Goal: Task Accomplishment & Management: Use online tool/utility

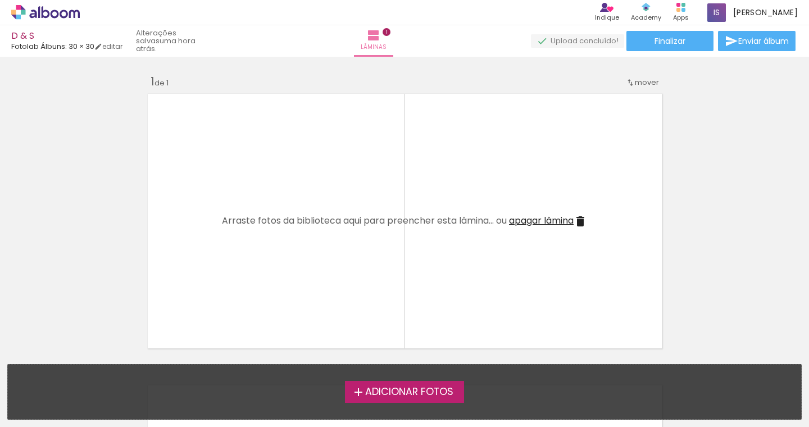
click at [417, 395] on span "Adicionar Fotos" at bounding box center [409, 392] width 88 height 10
click at [0, 0] on input "file" at bounding box center [0, 0] width 0 height 0
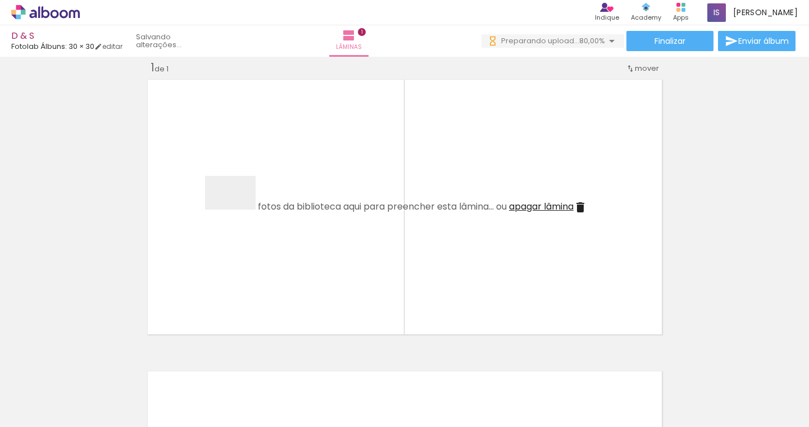
drag, startPoint x: 239, startPoint y: 209, endPoint x: 312, endPoint y: 392, distance: 197.3
click at [239, 209] on quentale-workspace at bounding box center [404, 213] width 809 height 427
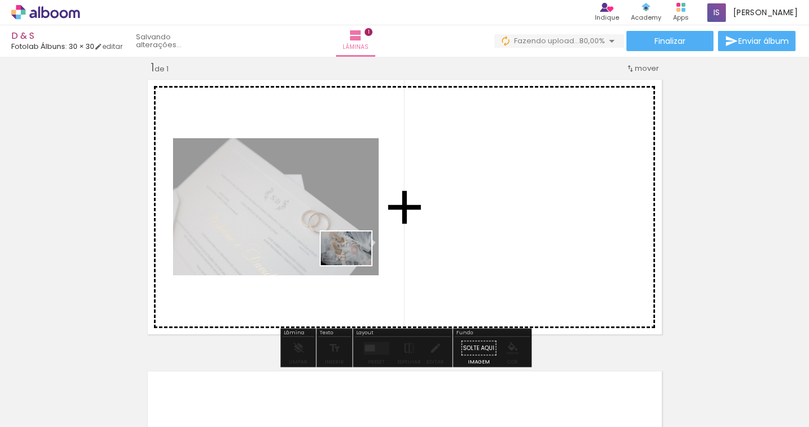
drag, startPoint x: 305, startPoint y: 392, endPoint x: 354, endPoint y: 265, distance: 136.5
click at [354, 265] on quentale-workspace at bounding box center [404, 213] width 809 height 427
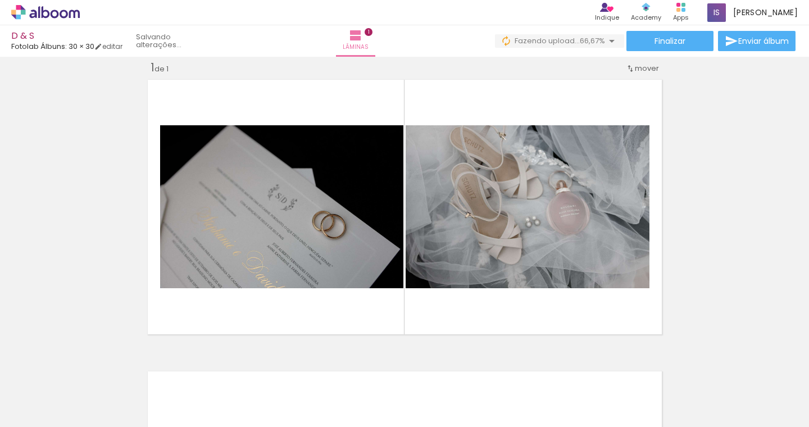
scroll to position [0, 1290]
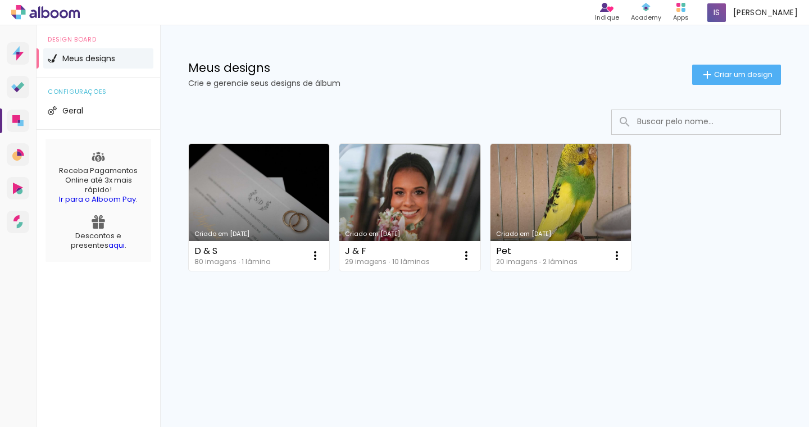
click at [0, 0] on quentale-photo at bounding box center [0, 0] width 0 height 0
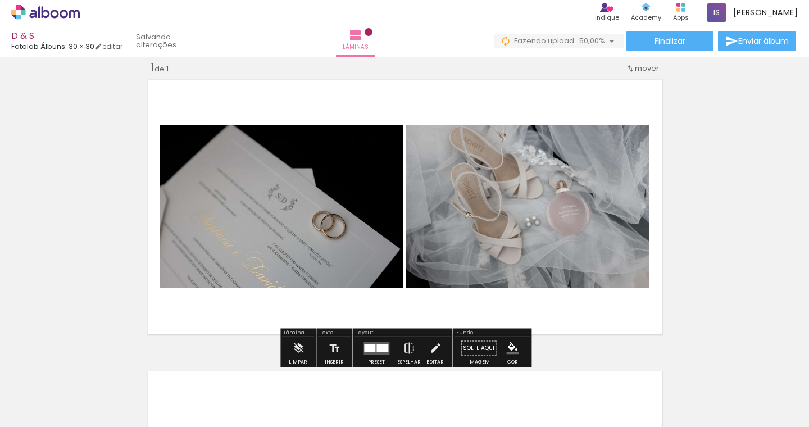
click at [740, 215] on div "Inserir lâmina 1 de 1 O Designbox precisará aumentar a sua imagem em 163% para …" at bounding box center [404, 338] width 809 height 583
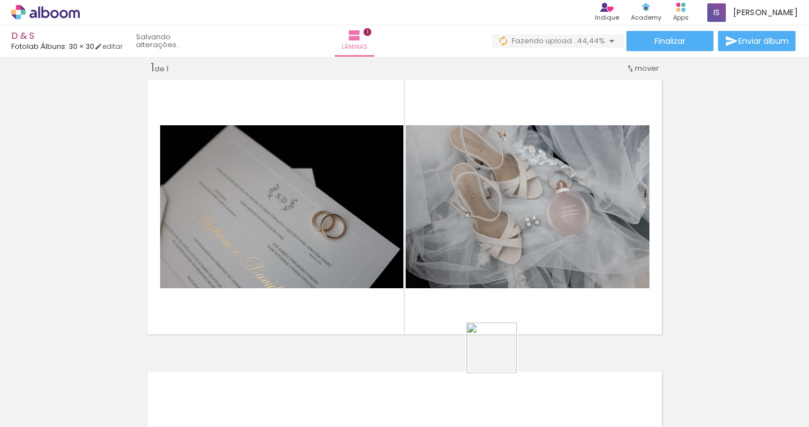
drag, startPoint x: 497, startPoint y: 398, endPoint x: 526, endPoint y: 279, distance: 122.6
click at [526, 279] on quentale-workspace at bounding box center [404, 213] width 809 height 427
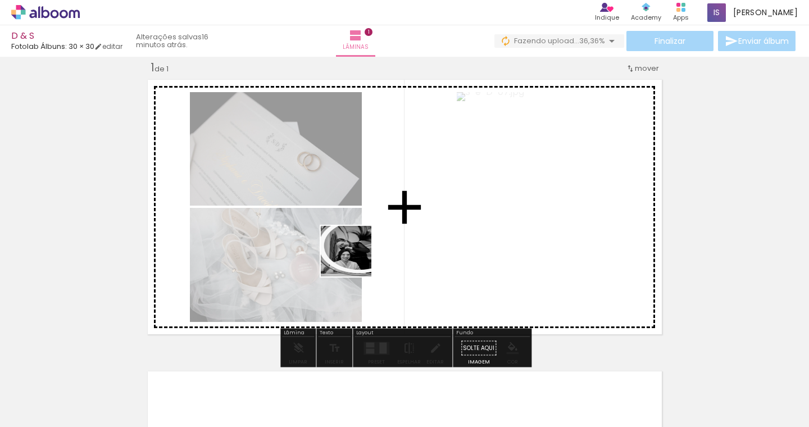
drag, startPoint x: 171, startPoint y: 404, endPoint x: 375, endPoint y: 251, distance: 255.5
click at [375, 251] on quentale-workspace at bounding box center [404, 213] width 809 height 427
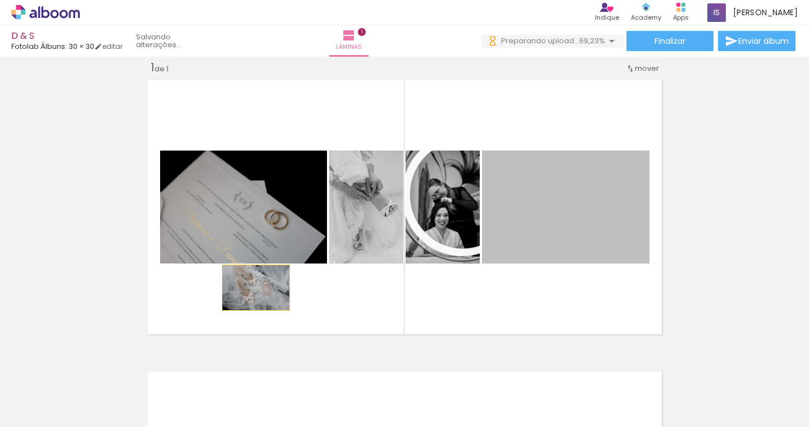
drag, startPoint x: 574, startPoint y: 231, endPoint x: 257, endPoint y: 287, distance: 322.8
click at [257, 287] on quentale-layouter at bounding box center [404, 206] width 523 height 263
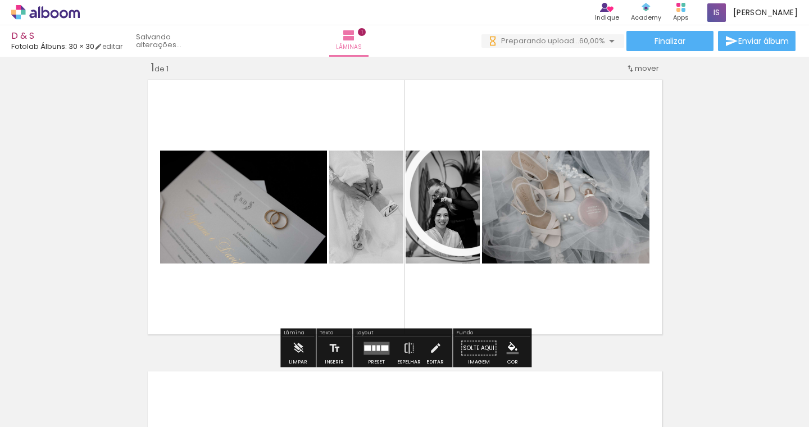
click at [374, 343] on quentale-layouter at bounding box center [376, 347] width 26 height 13
click at [0, 0] on div "Confirmar Cancelar" at bounding box center [0, 0] width 0 height 0
click at [374, 344] on quentale-layouter at bounding box center [376, 347] width 26 height 13
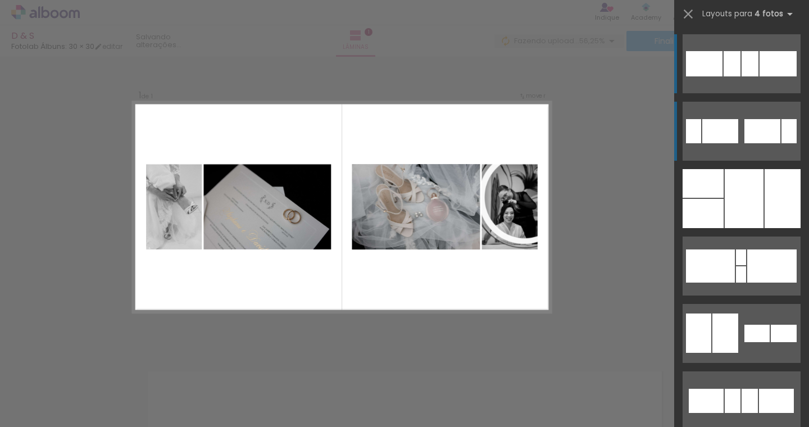
click at [751, 76] on div at bounding box center [749, 63] width 17 height 25
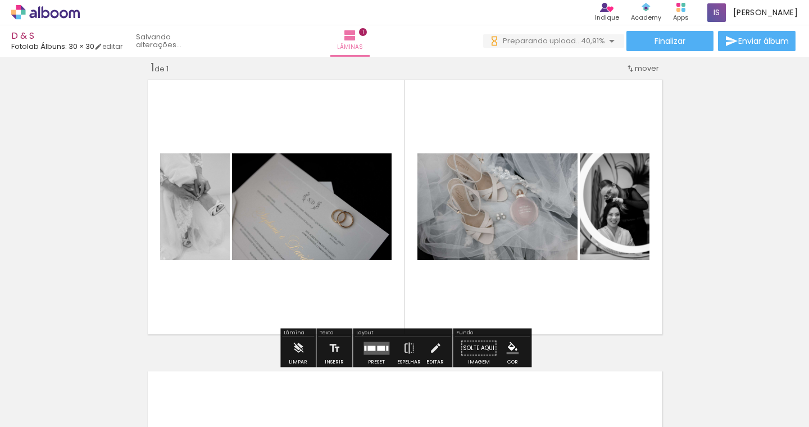
click at [380, 346] on div at bounding box center [381, 347] width 8 height 5
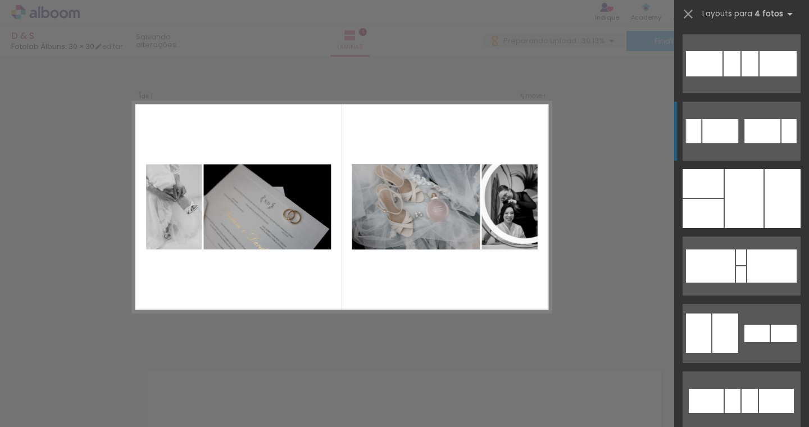
scroll to position [67, 0]
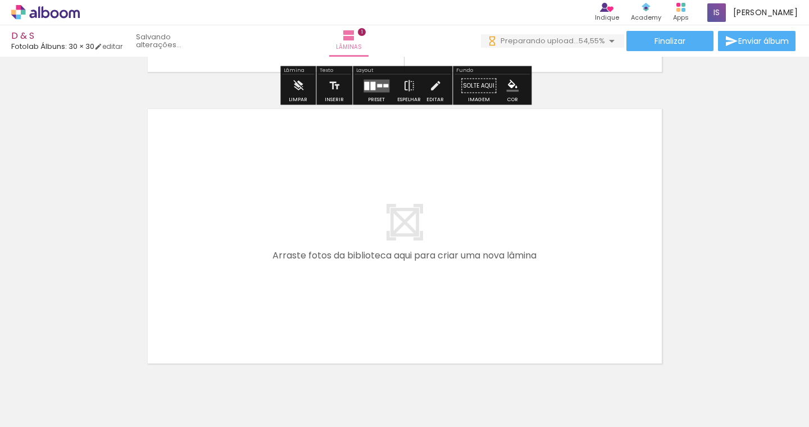
scroll to position [275, 0]
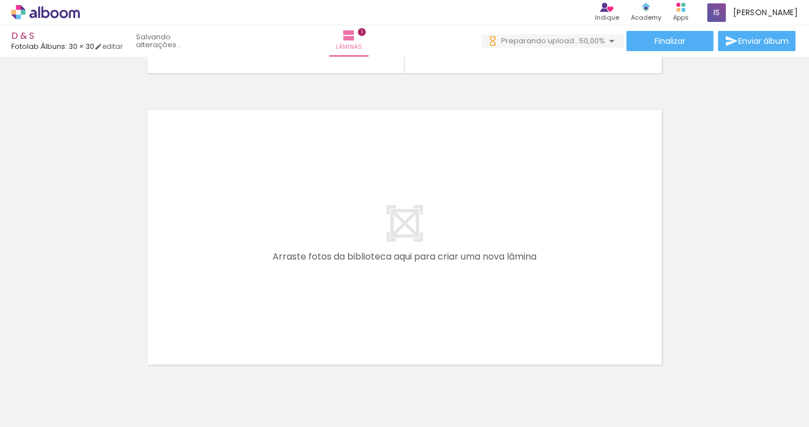
drag, startPoint x: 248, startPoint y: 383, endPoint x: 377, endPoint y: 392, distance: 129.5
click at [248, 271] on quentale-workspace at bounding box center [404, 213] width 809 height 427
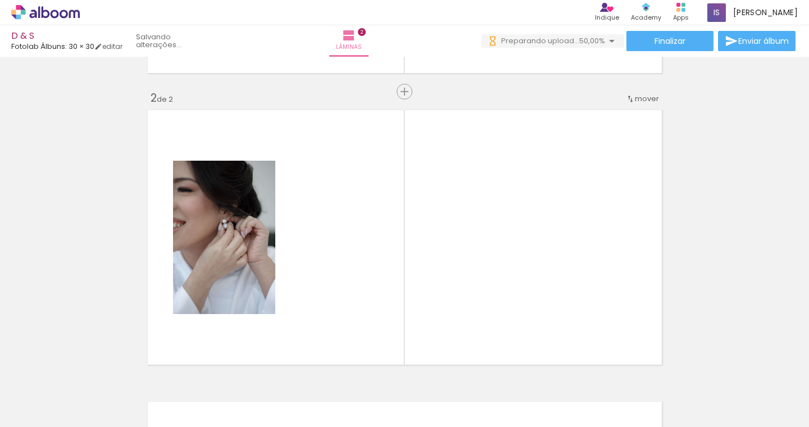
scroll to position [305, 0]
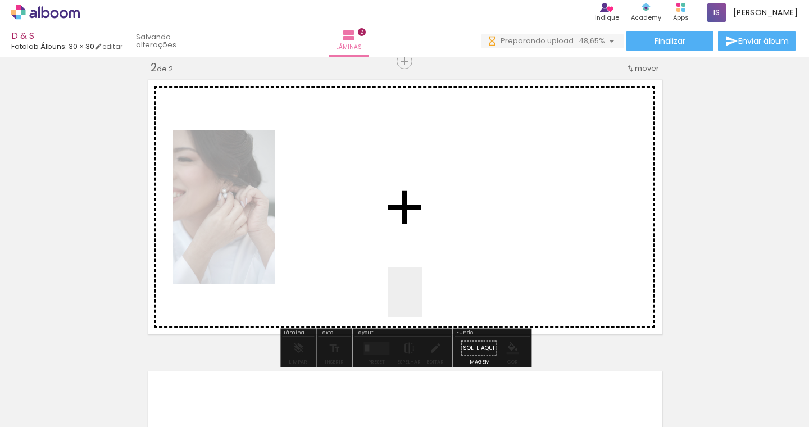
drag, startPoint x: 558, startPoint y: 388, endPoint x: 373, endPoint y: 270, distance: 219.2
click at [373, 270] on quentale-workspace at bounding box center [404, 213] width 809 height 427
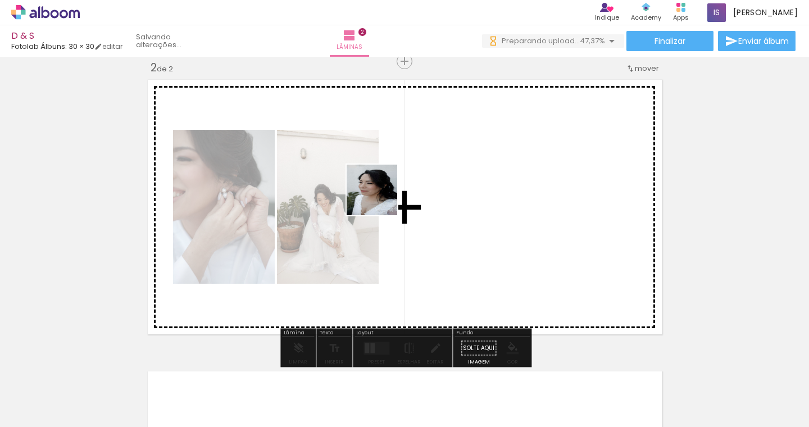
drag, startPoint x: 619, startPoint y: 392, endPoint x: 354, endPoint y: 176, distance: 342.8
click at [354, 176] on quentale-workspace at bounding box center [404, 213] width 809 height 427
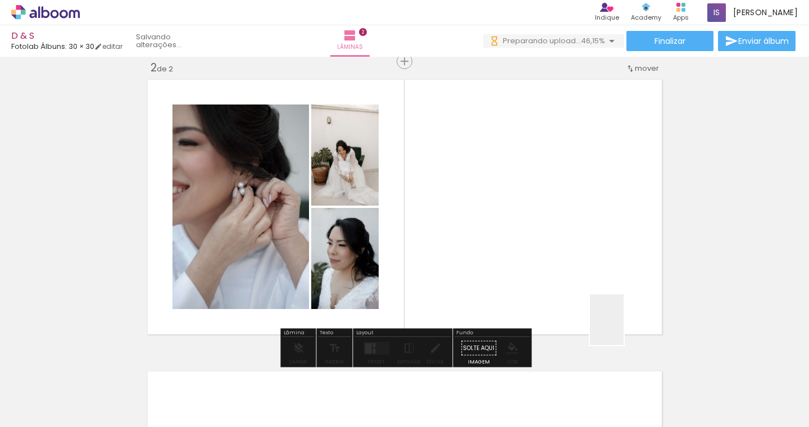
drag, startPoint x: 623, startPoint y: 328, endPoint x: 555, endPoint y: 261, distance: 95.7
click at [556, 261] on quentale-workspace at bounding box center [404, 213] width 809 height 427
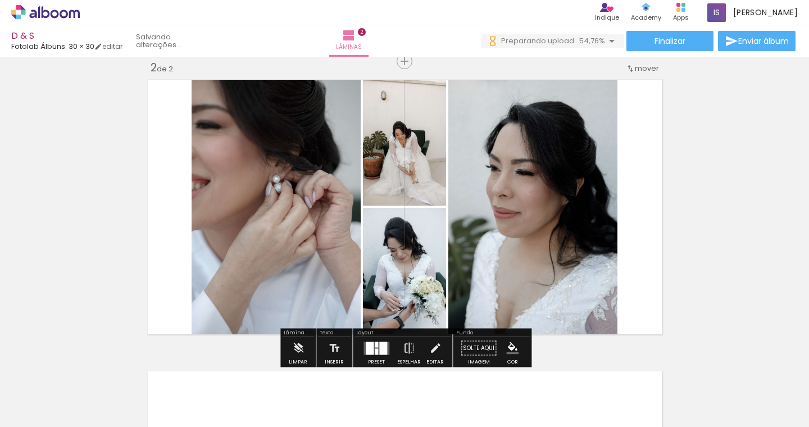
click at [375, 345] on div at bounding box center [376, 344] width 3 height 6
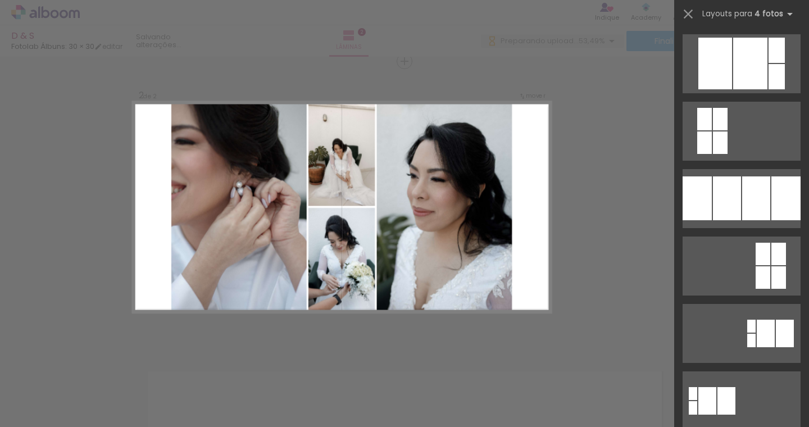
scroll to position [0, 0]
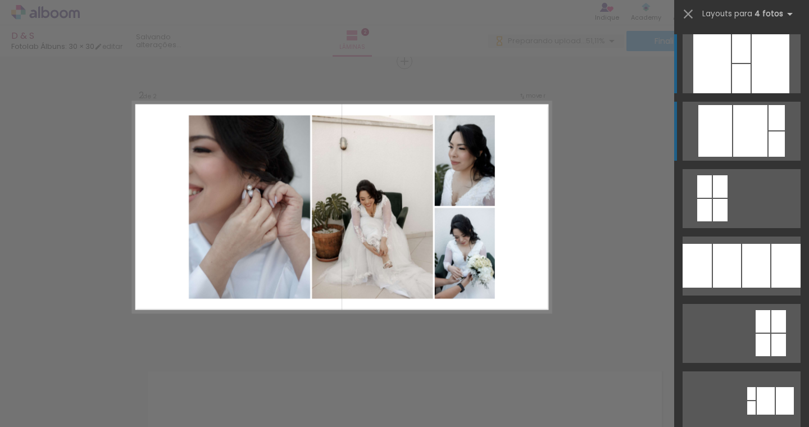
click at [750, 63] on div at bounding box center [741, 48] width 19 height 29
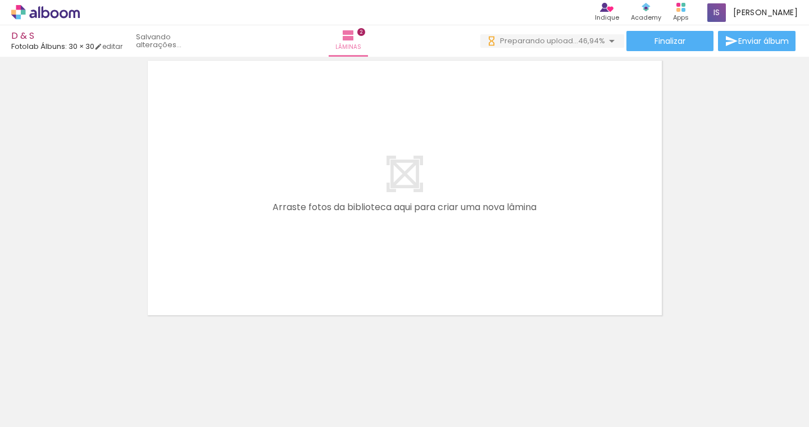
scroll to position [617, 0]
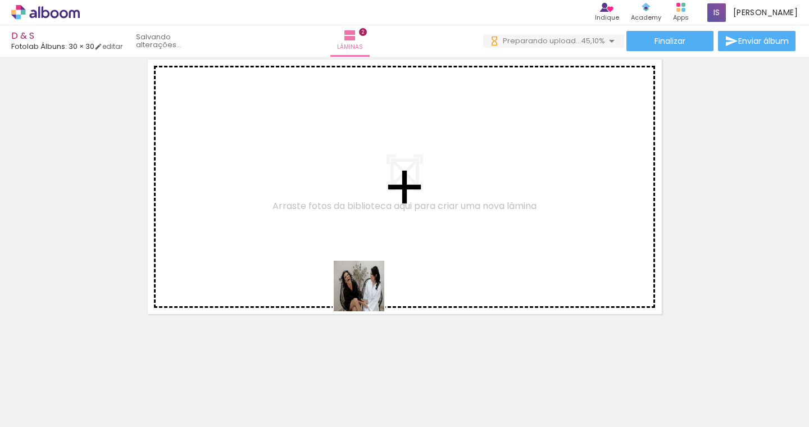
drag, startPoint x: 367, startPoint y: 386, endPoint x: 433, endPoint y: 347, distance: 76.6
click at [363, 261] on quentale-workspace at bounding box center [404, 213] width 809 height 427
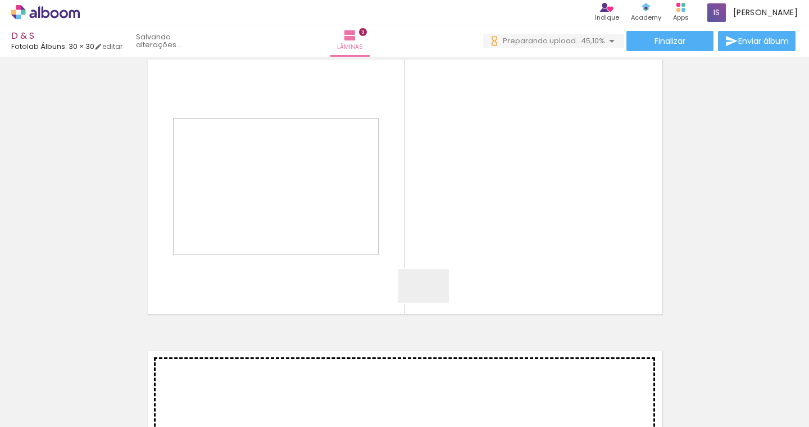
drag, startPoint x: 432, startPoint y: 303, endPoint x: 459, endPoint y: 234, distance: 73.8
click at [441, 203] on quentale-workspace at bounding box center [404, 213] width 809 height 427
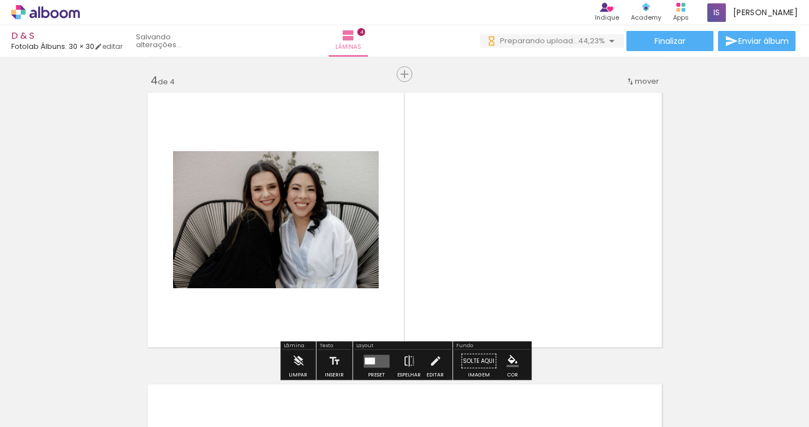
scroll to position [888, 0]
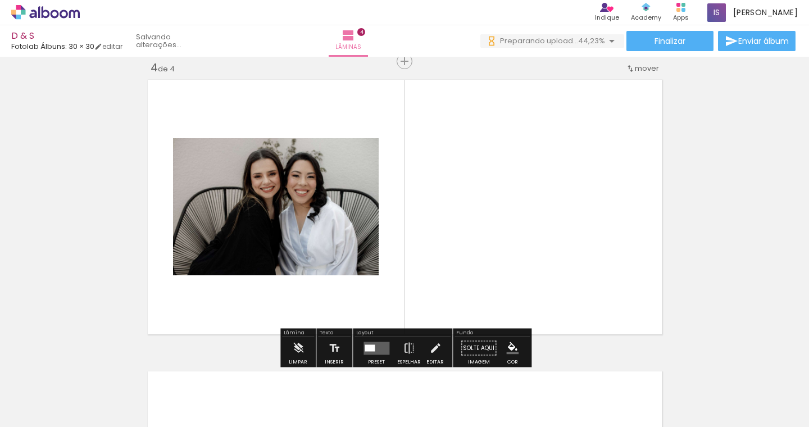
click at [579, 212] on quentale-layouter at bounding box center [404, 206] width 523 height 263
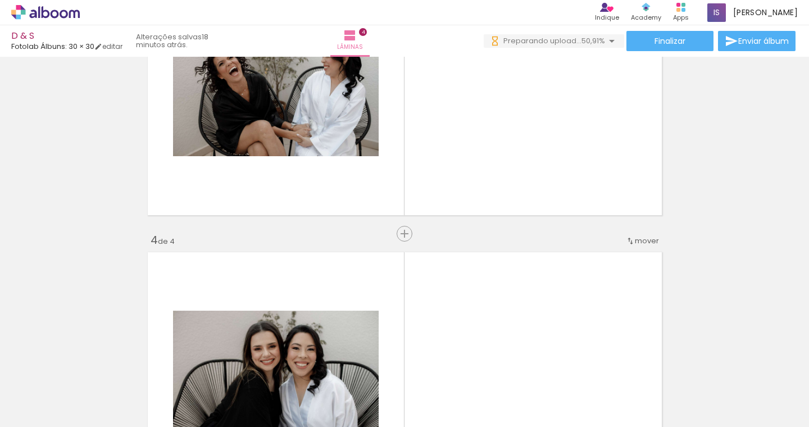
scroll to position [714, 0]
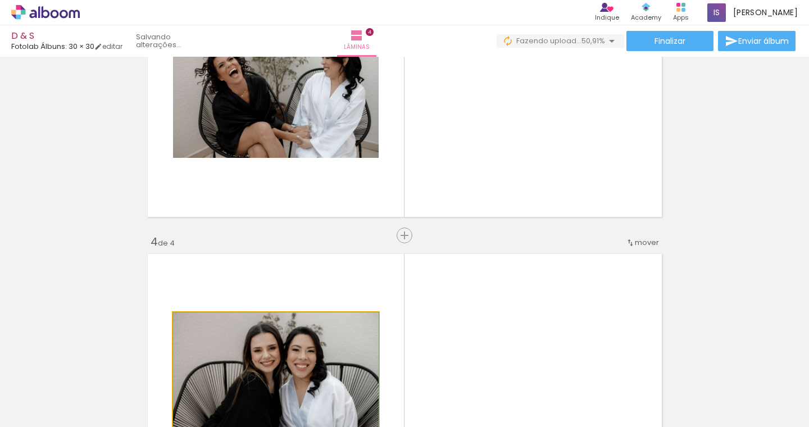
drag, startPoint x: 328, startPoint y: 340, endPoint x: 416, endPoint y: 389, distance: 99.8
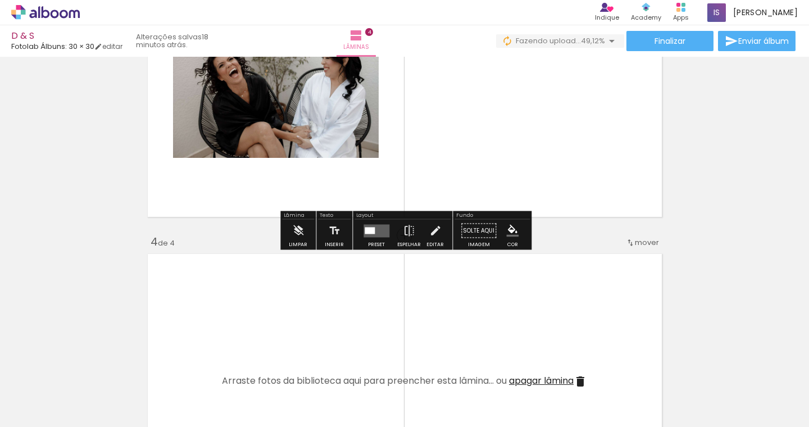
scroll to position [571, 0]
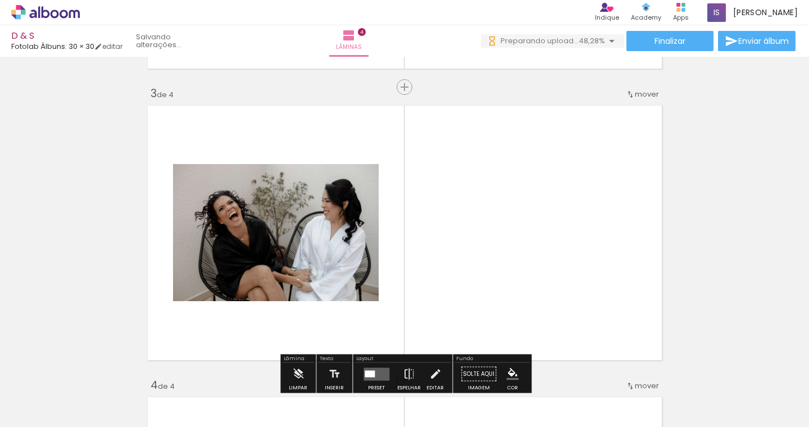
drag, startPoint x: 423, startPoint y: 390, endPoint x: 439, endPoint y: 258, distance: 133.0
click at [439, 258] on quentale-workspace at bounding box center [404, 213] width 809 height 427
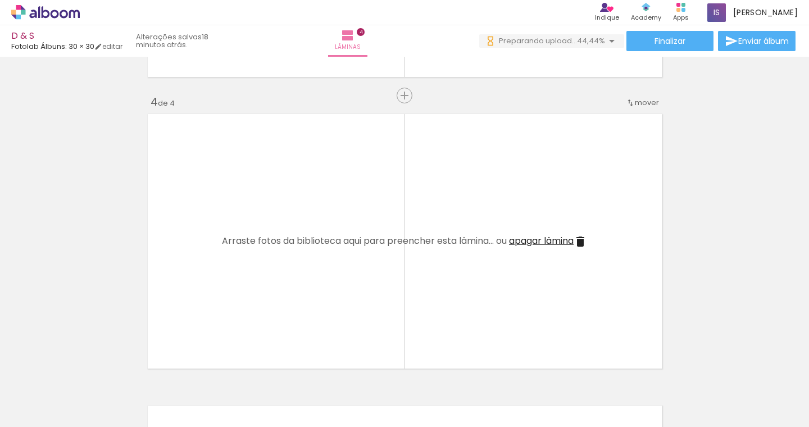
scroll to position [856, 0]
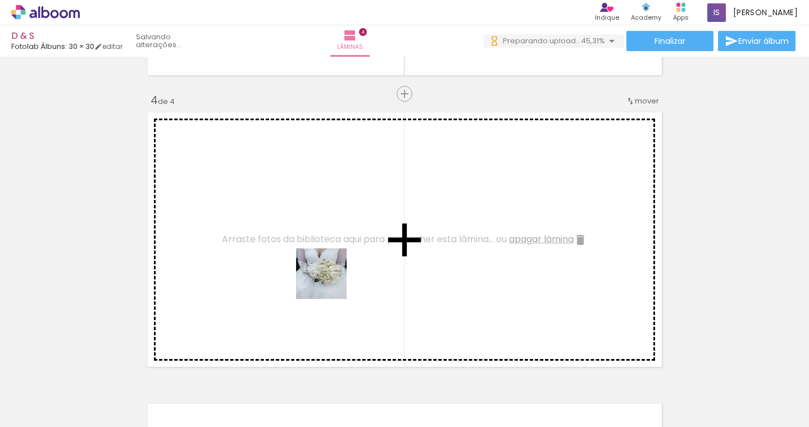
drag, startPoint x: 435, startPoint y: 392, endPoint x: 363, endPoint y: 385, distance: 72.2
click at [316, 266] on quentale-workspace at bounding box center [404, 213] width 809 height 427
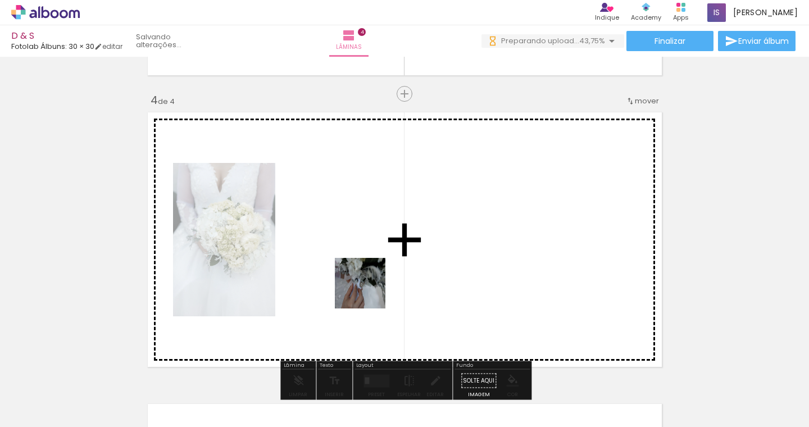
drag, startPoint x: 368, startPoint y: 385, endPoint x: 367, endPoint y: 264, distance: 120.7
click at [367, 264] on quentale-workspace at bounding box center [404, 213] width 809 height 427
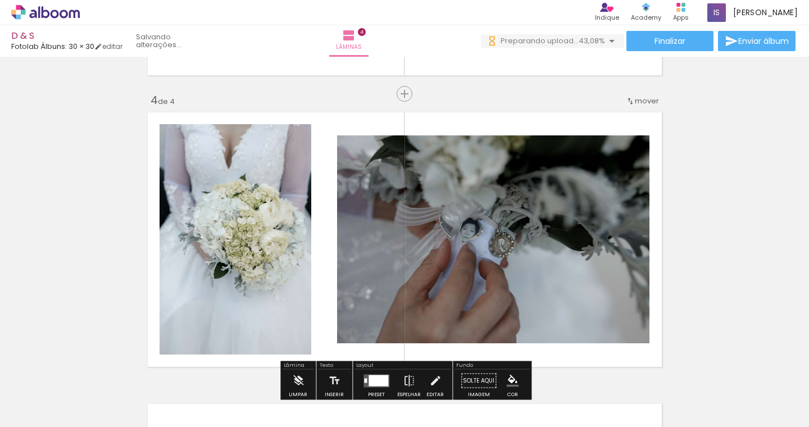
drag, startPoint x: 549, startPoint y: 387, endPoint x: 535, endPoint y: 270, distance: 118.2
click at [535, 270] on quentale-workspace at bounding box center [404, 213] width 809 height 427
drag, startPoint x: 558, startPoint y: 395, endPoint x: 476, endPoint y: 257, distance: 160.8
click at [476, 257] on quentale-workspace at bounding box center [404, 213] width 809 height 427
drag, startPoint x: 483, startPoint y: 383, endPoint x: 291, endPoint y: 268, distance: 223.1
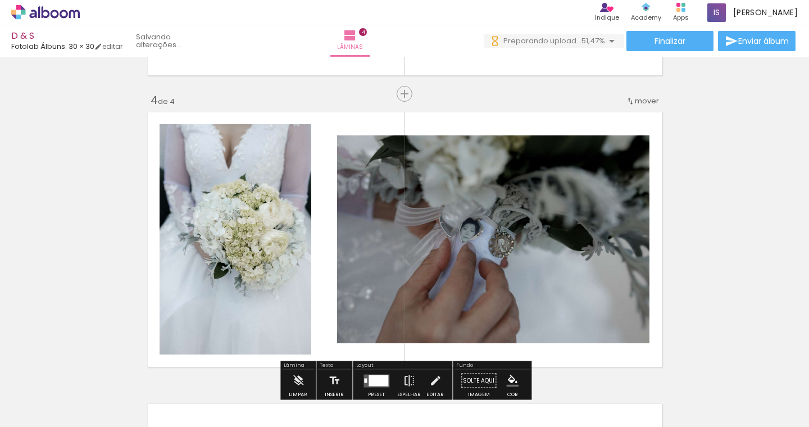
click at [291, 268] on quentale-workspace at bounding box center [404, 213] width 809 height 427
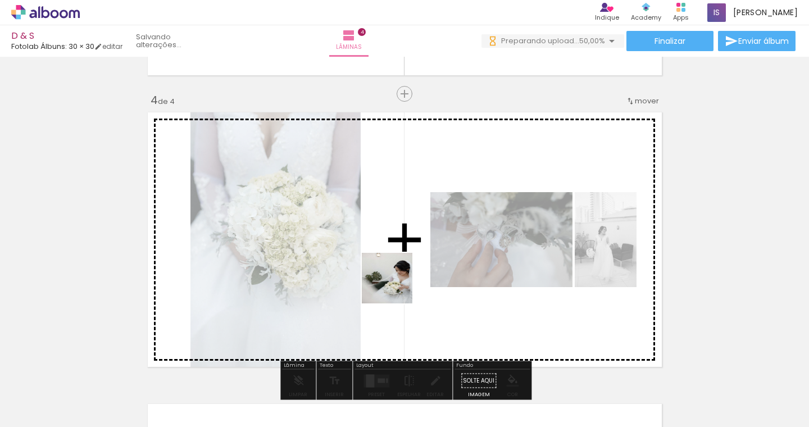
drag, startPoint x: 553, startPoint y: 395, endPoint x: 393, endPoint y: 283, distance: 195.0
click at [393, 283] on quentale-workspace at bounding box center [404, 213] width 809 height 427
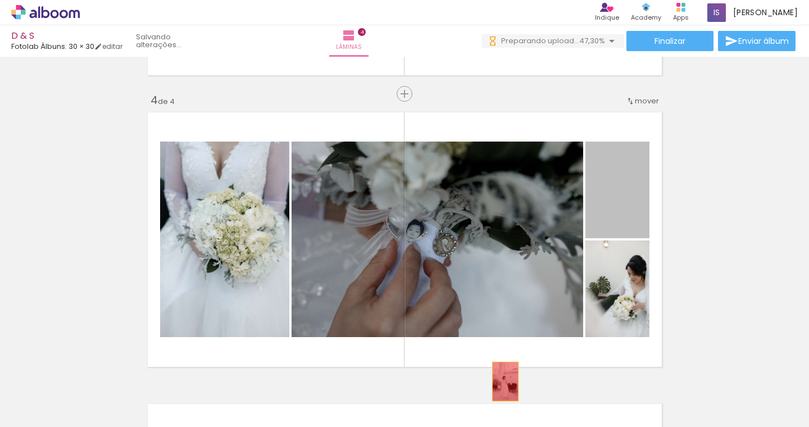
drag, startPoint x: 622, startPoint y: 198, endPoint x: 722, endPoint y: 218, distance: 101.9
click at [505, 381] on quentale-workspace at bounding box center [404, 213] width 809 height 427
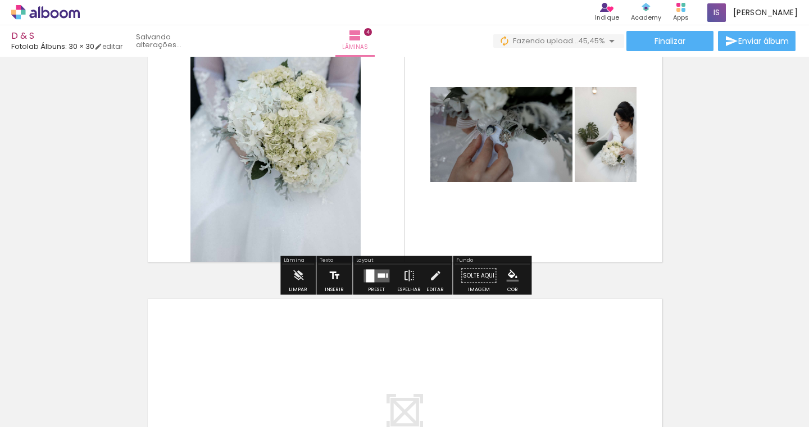
scroll to position [961, 0]
click at [379, 279] on quentale-layouter at bounding box center [376, 274] width 26 height 13
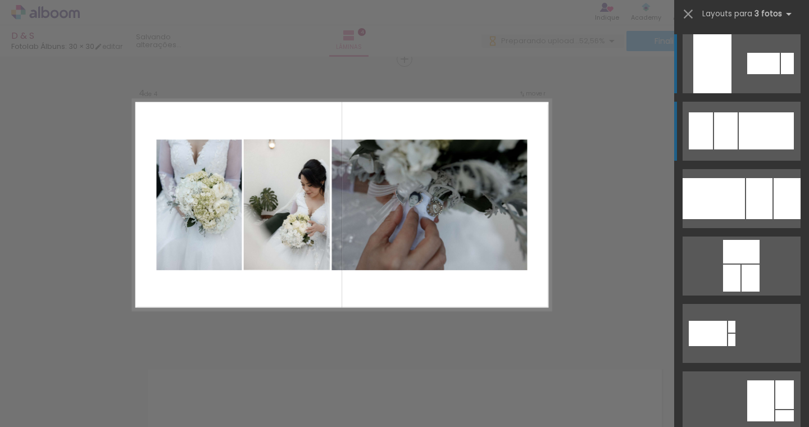
scroll to position [888, 0]
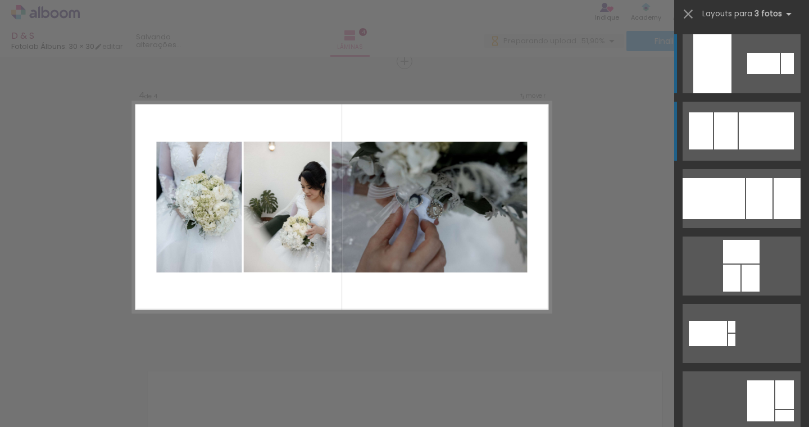
click at [748, 138] on div at bounding box center [765, 130] width 55 height 37
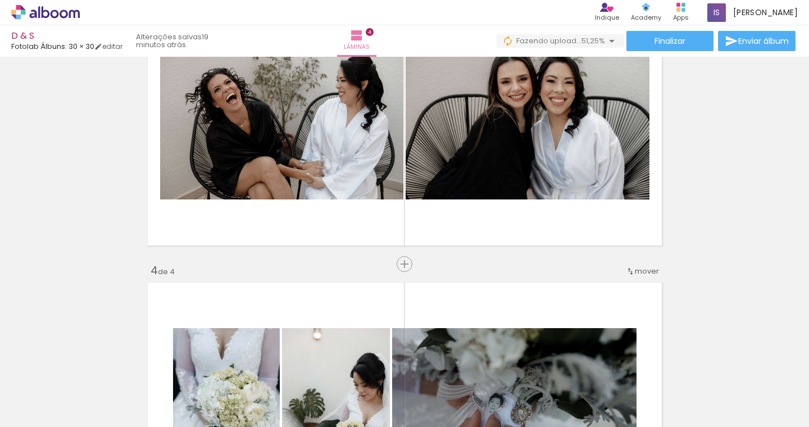
scroll to position [698, 0]
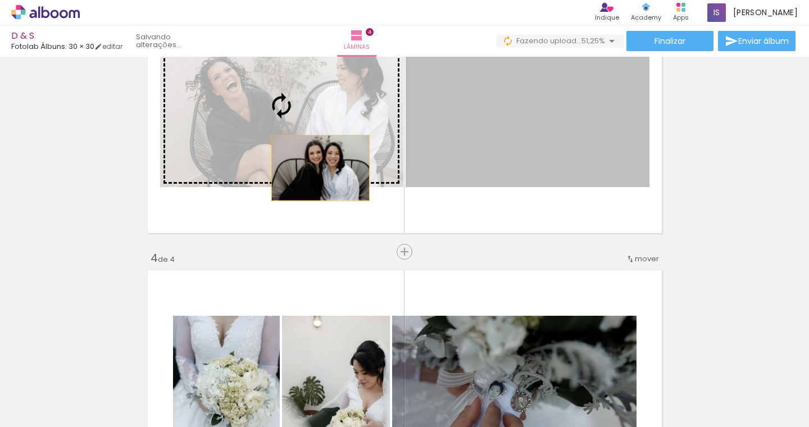
drag, startPoint x: 565, startPoint y: 150, endPoint x: 321, endPoint y: 168, distance: 245.0
click at [0, 0] on slot at bounding box center [0, 0] width 0 height 0
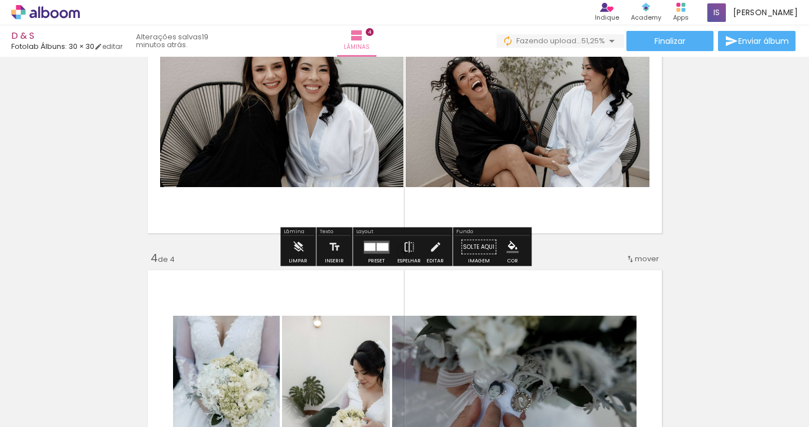
click at [371, 247] on div at bounding box center [369, 247] width 11 height 8
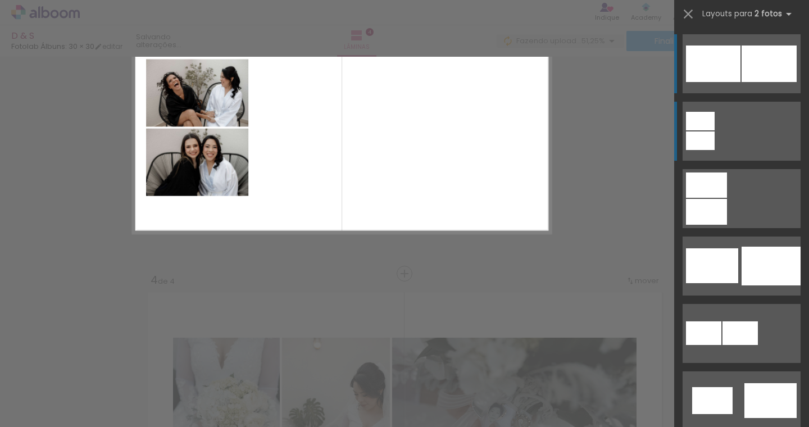
scroll to position [597, 0]
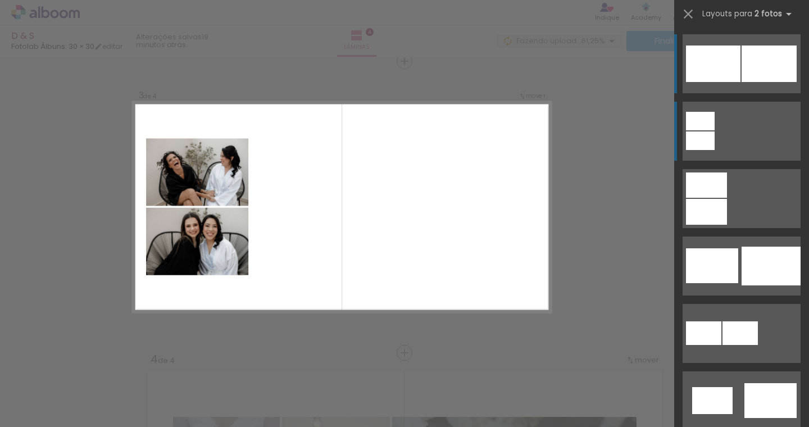
click at [727, 93] on quentale-layouter at bounding box center [741, 63] width 118 height 59
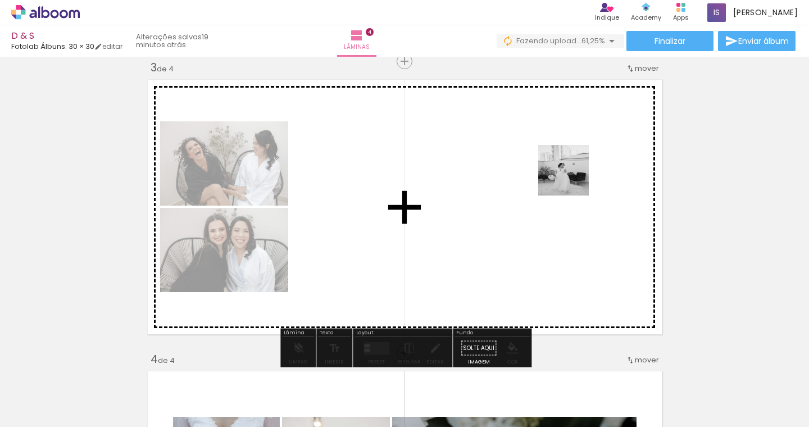
drag, startPoint x: 495, startPoint y: 397, endPoint x: 574, endPoint y: 172, distance: 238.1
click at [574, 172] on quentale-workspace at bounding box center [404, 213] width 809 height 427
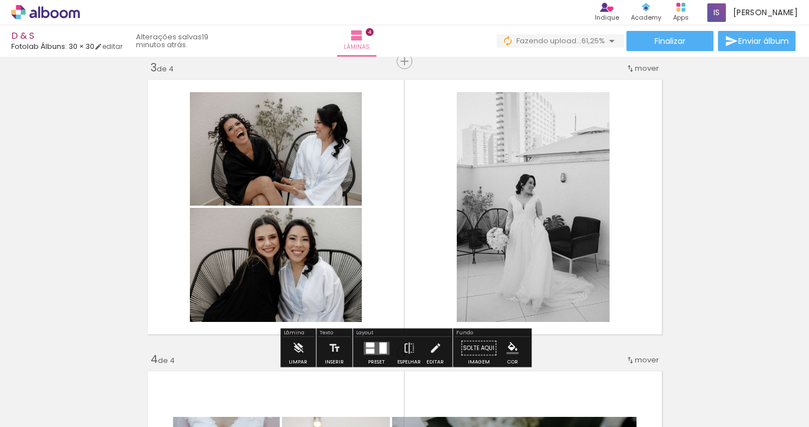
click at [695, 203] on div "Inserir lâmina 1 de 4 Inserir lâmina 2 de 4 Inserir lâmina 3 de 4 Inserir lâmin…" at bounding box center [404, 193] width 809 height 1458
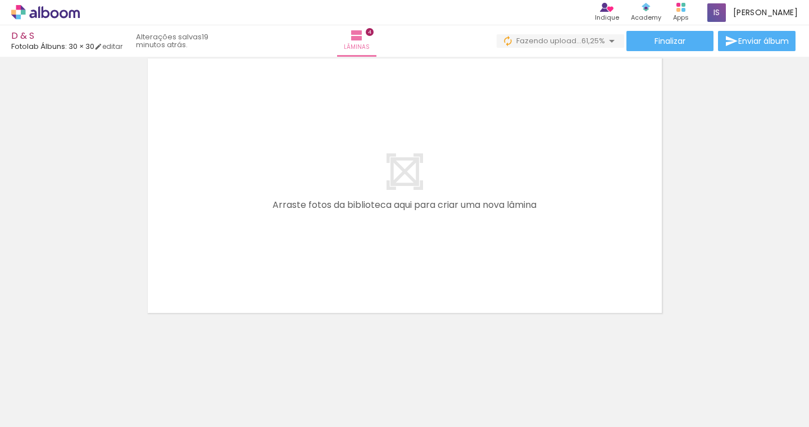
scroll to position [1200, 0]
drag, startPoint x: 336, startPoint y: 387, endPoint x: 333, endPoint y: 328, distance: 59.1
click at [333, 328] on quentale-workspace at bounding box center [404, 213] width 809 height 427
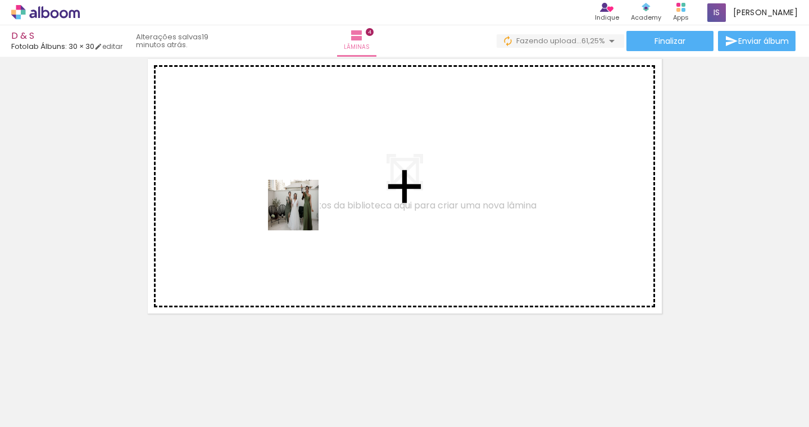
drag, startPoint x: 336, startPoint y: 390, endPoint x: 300, endPoint y: 209, distance: 184.4
click at [300, 209] on quentale-workspace at bounding box center [404, 213] width 809 height 427
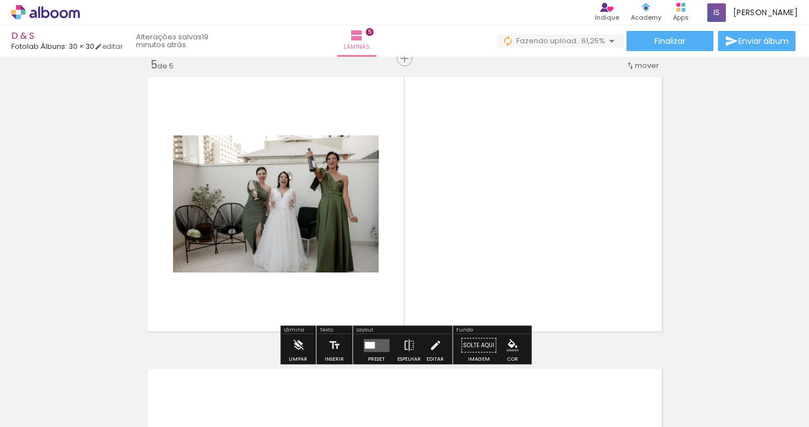
scroll to position [1180, 0]
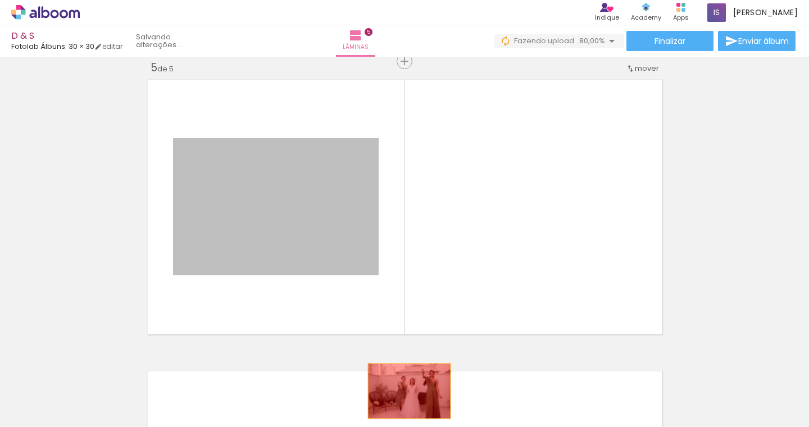
drag, startPoint x: 403, startPoint y: 383, endPoint x: 409, endPoint y: 390, distance: 9.6
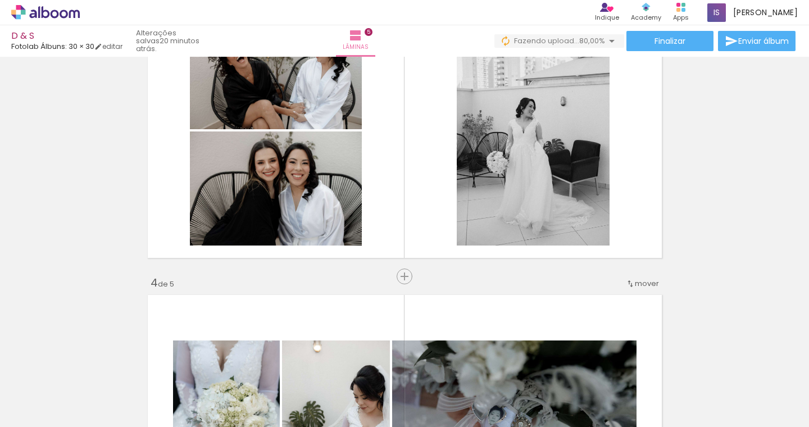
scroll to position [654, 0]
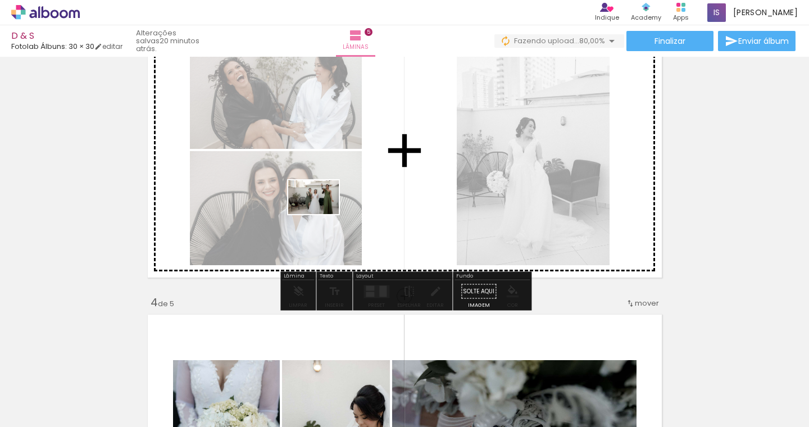
drag, startPoint x: 332, startPoint y: 389, endPoint x: 321, endPoint y: 216, distance: 173.9
click at [321, 216] on quentale-workspace at bounding box center [404, 213] width 809 height 427
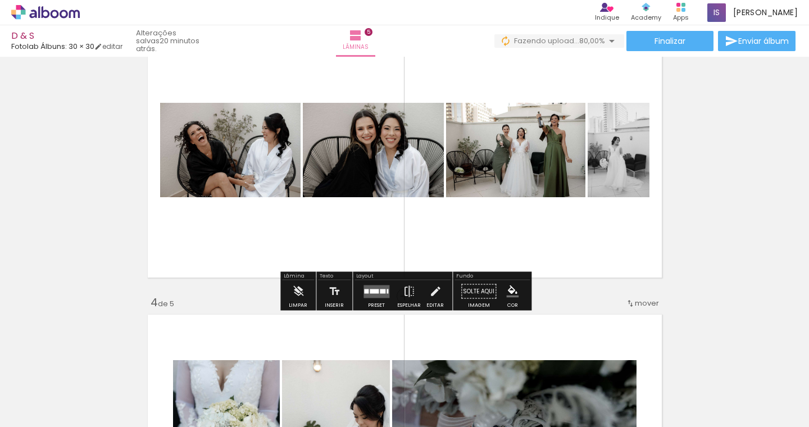
click at [376, 294] on quentale-layouter at bounding box center [376, 291] width 26 height 13
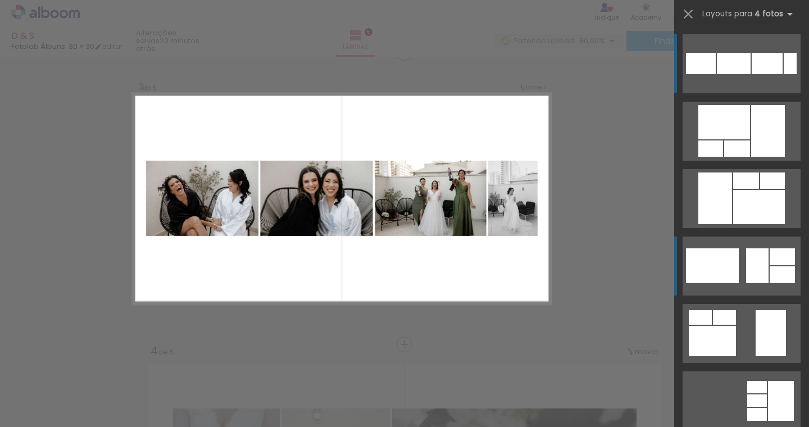
scroll to position [597, 0]
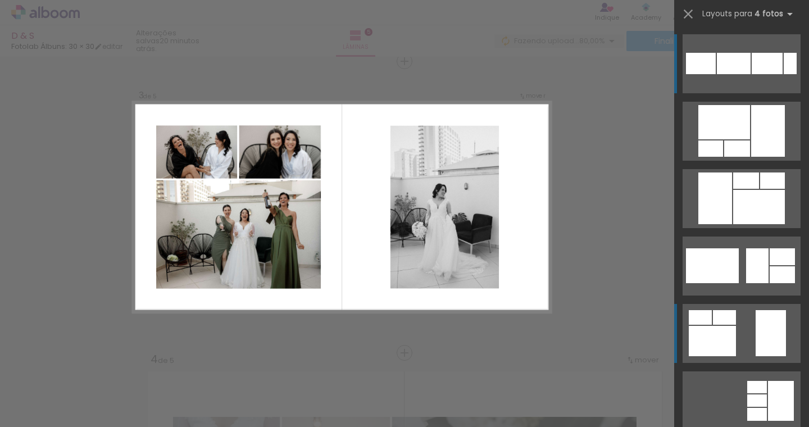
click at [745, 93] on quentale-layouter at bounding box center [741, 63] width 118 height 59
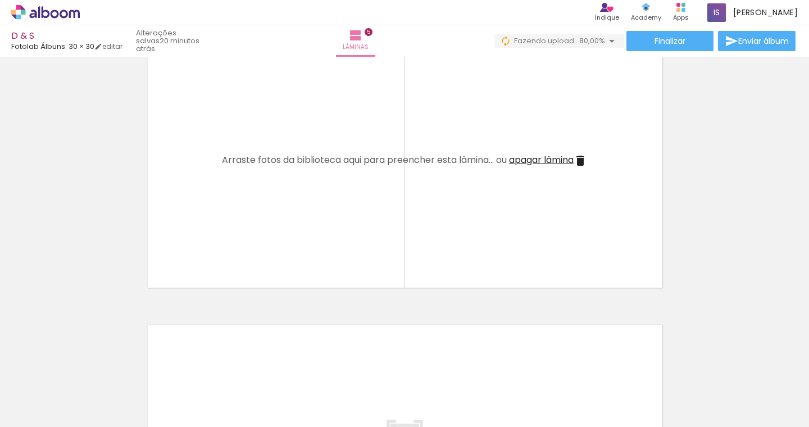
scroll to position [1233, 0]
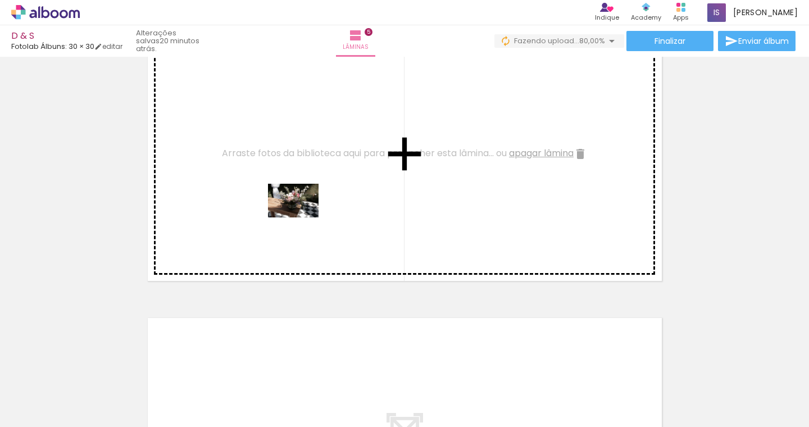
drag, startPoint x: 396, startPoint y: 393, endPoint x: 302, endPoint y: 218, distance: 199.0
click at [302, 218] on quentale-workspace at bounding box center [404, 213] width 809 height 427
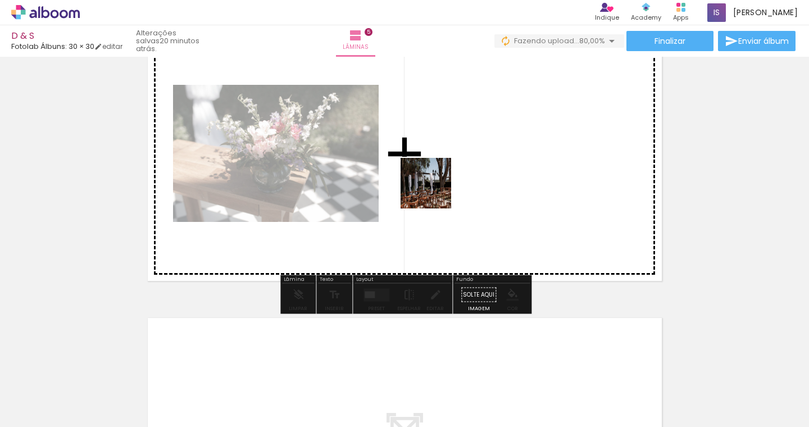
drag, startPoint x: 451, startPoint y: 316, endPoint x: 434, endPoint y: 192, distance: 124.7
click at [434, 192] on quentale-workspace at bounding box center [404, 213] width 809 height 427
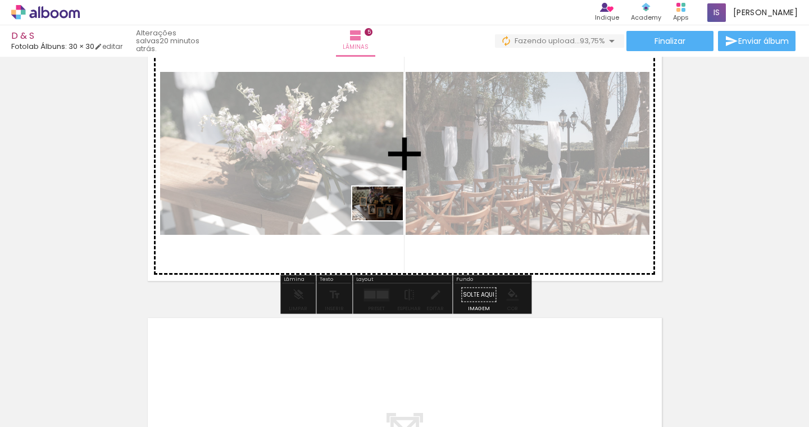
drag, startPoint x: 515, startPoint y: 391, endPoint x: 386, endPoint y: 220, distance: 214.8
click at [386, 220] on quentale-workspace at bounding box center [404, 213] width 809 height 427
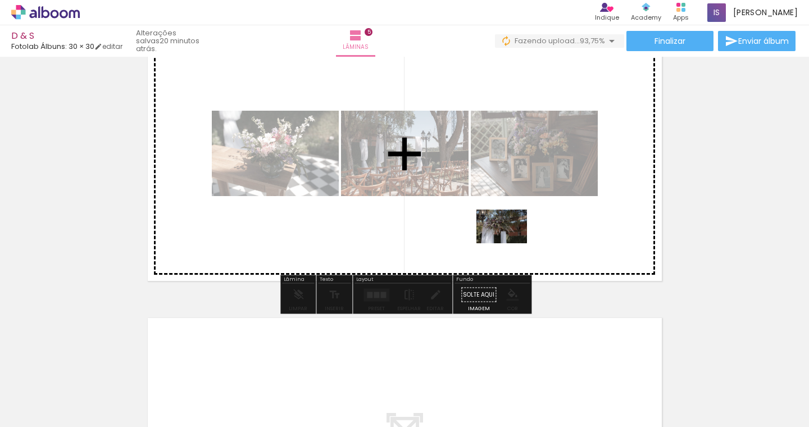
drag, startPoint x: 575, startPoint y: 389, endPoint x: 510, endPoint y: 243, distance: 159.9
click at [510, 243] on quentale-workspace at bounding box center [404, 213] width 809 height 427
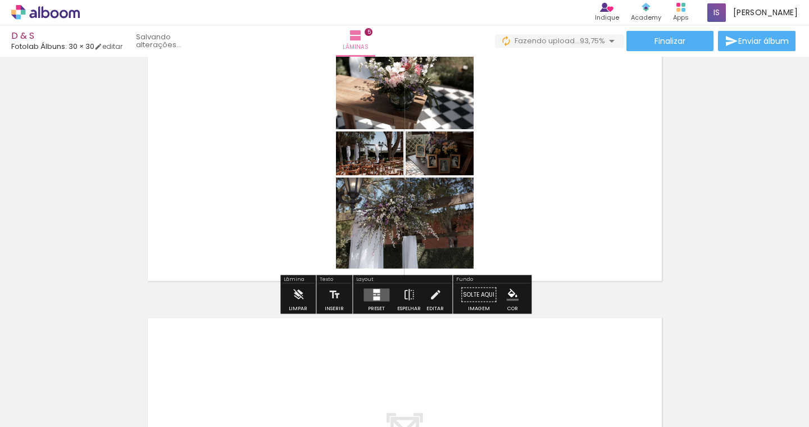
click at [373, 296] on div at bounding box center [376, 298] width 7 height 4
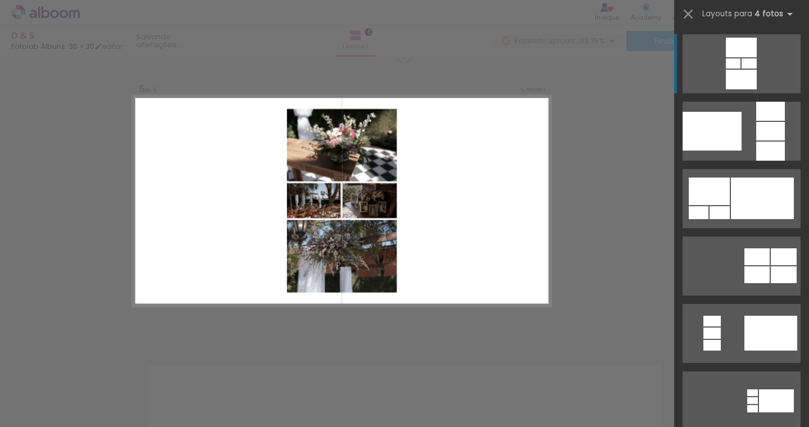
scroll to position [1180, 0]
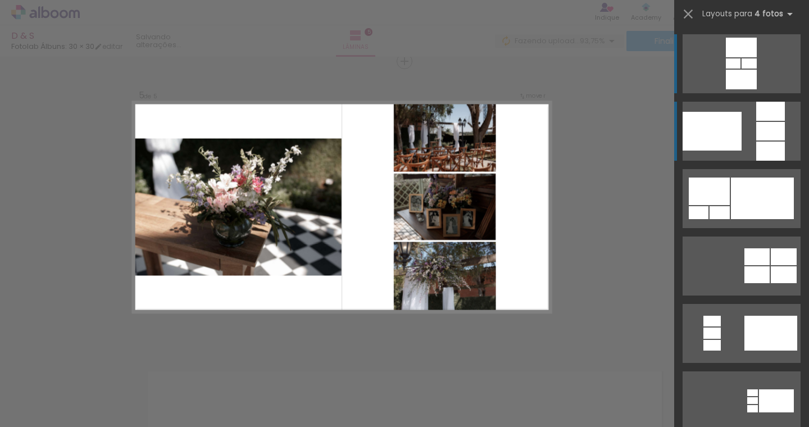
click at [733, 130] on div at bounding box center [711, 131] width 59 height 39
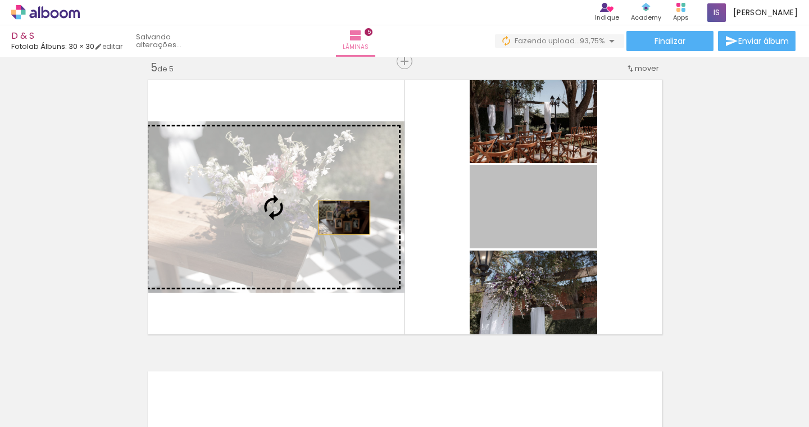
drag, startPoint x: 532, startPoint y: 217, endPoint x: 345, endPoint y: 217, distance: 187.0
click at [0, 0] on slot at bounding box center [0, 0] width 0 height 0
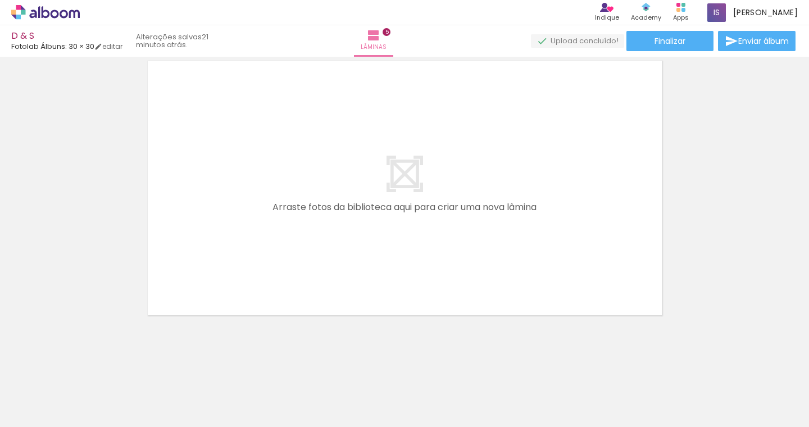
scroll to position [0, 921]
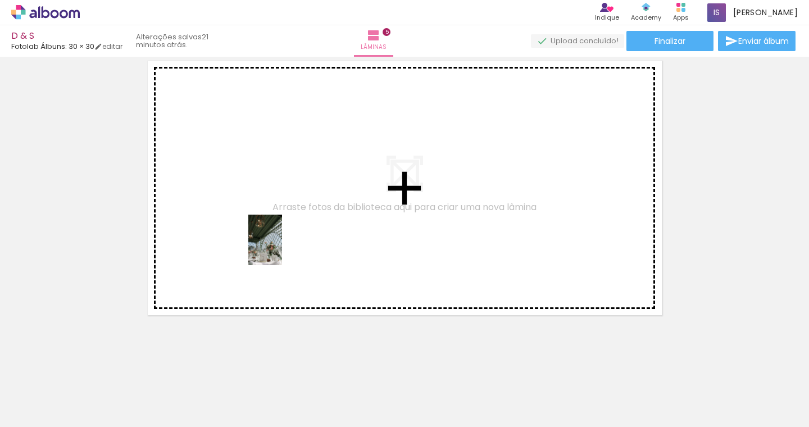
drag, startPoint x: 393, startPoint y: 403, endPoint x: 282, endPoint y: 248, distance: 190.3
click at [282, 248] on quentale-workspace at bounding box center [404, 213] width 809 height 427
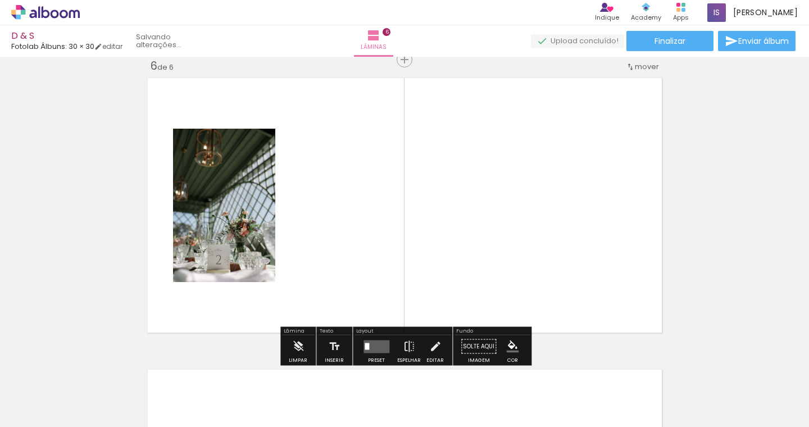
scroll to position [1471, 0]
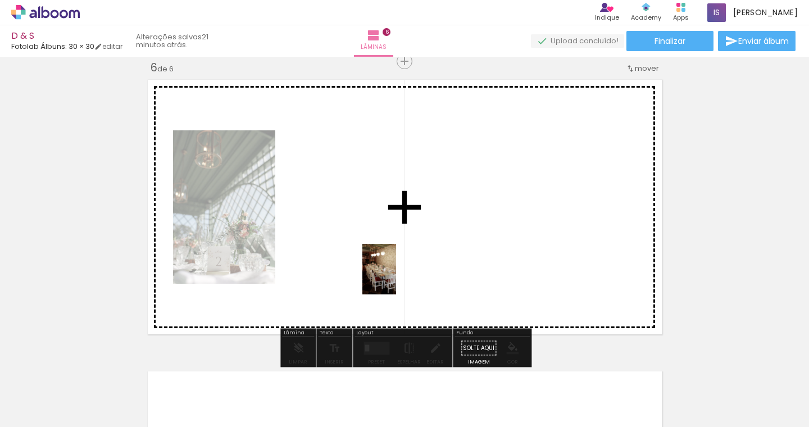
drag, startPoint x: 459, startPoint y: 402, endPoint x: 396, endPoint y: 277, distance: 139.9
click at [396, 277] on quentale-workspace at bounding box center [404, 213] width 809 height 427
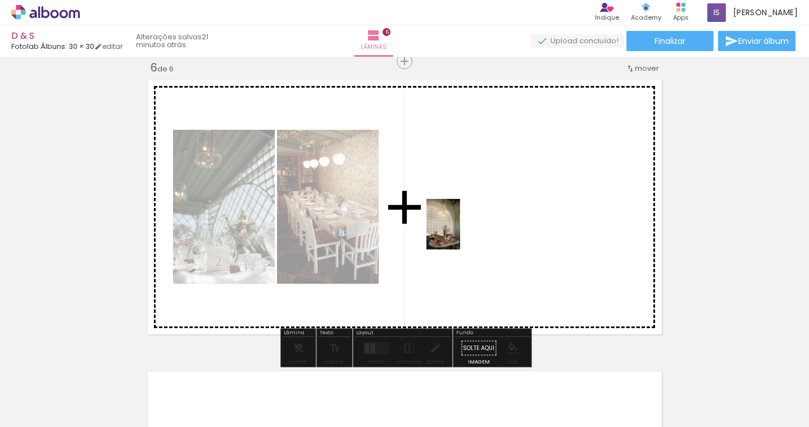
drag, startPoint x: 517, startPoint y: 400, endPoint x: 459, endPoint y: 233, distance: 176.5
click at [459, 233] on quentale-workspace at bounding box center [404, 213] width 809 height 427
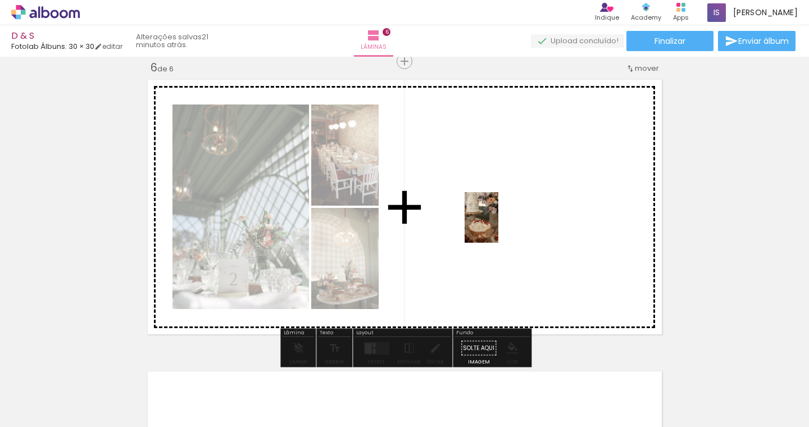
drag, startPoint x: 577, startPoint y: 393, endPoint x: 498, endPoint y: 226, distance: 184.9
click at [498, 226] on quentale-workspace at bounding box center [404, 213] width 809 height 427
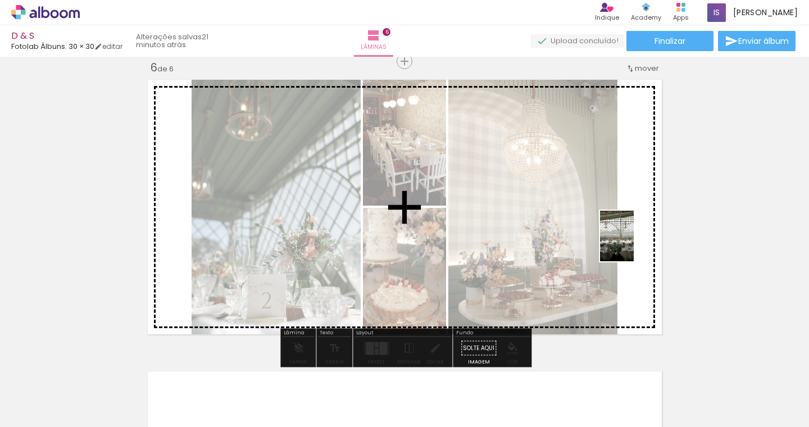
drag, startPoint x: 640, startPoint y: 392, endPoint x: 633, endPoint y: 245, distance: 147.9
click at [633, 245] on quentale-workspace at bounding box center [404, 213] width 809 height 427
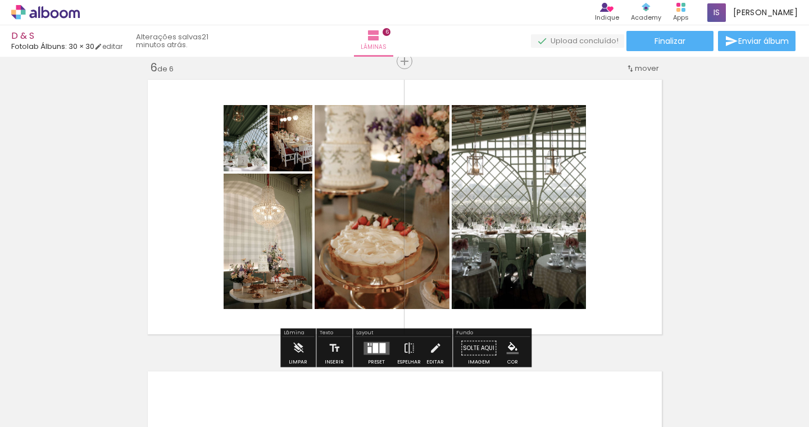
click at [381, 344] on div at bounding box center [382, 348] width 6 height 10
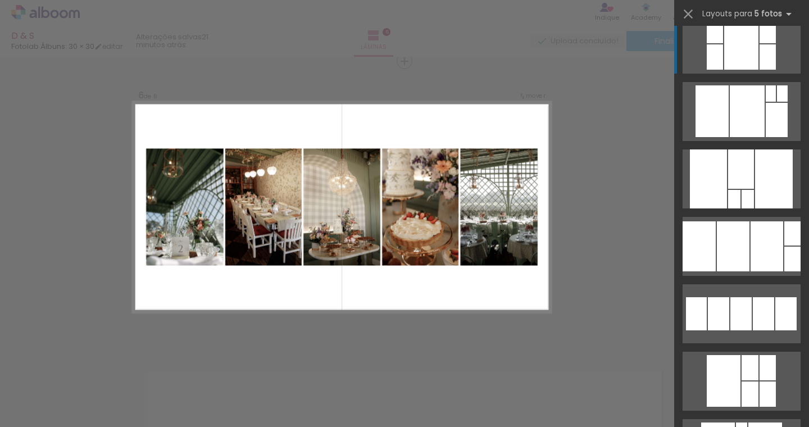
scroll to position [295, 0]
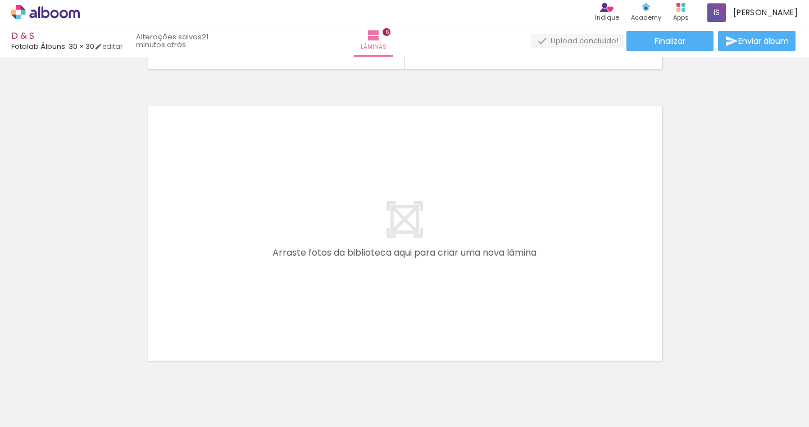
scroll to position [0, 921]
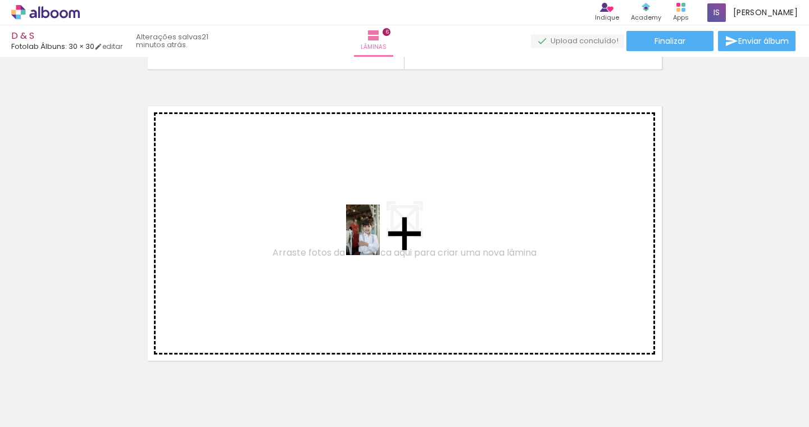
drag, startPoint x: 708, startPoint y: 391, endPoint x: 380, endPoint y: 239, distance: 361.7
click at [380, 239] on quentale-workspace at bounding box center [404, 213] width 809 height 427
